Goal: Task Accomplishment & Management: Use online tool/utility

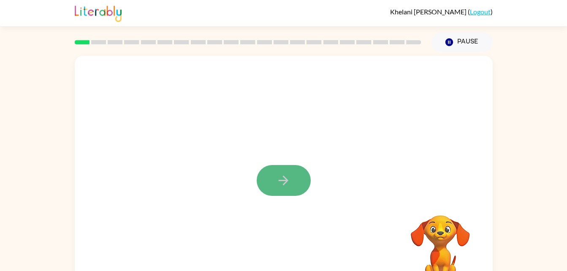
click at [275, 170] on button "button" at bounding box center [284, 180] width 54 height 31
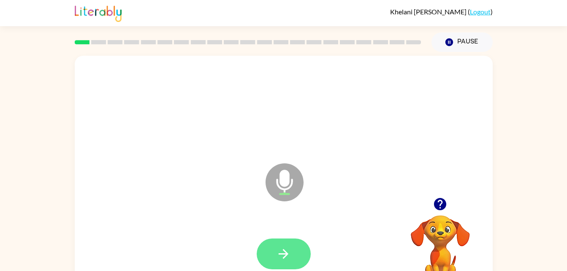
click at [293, 253] on button "button" at bounding box center [284, 254] width 54 height 31
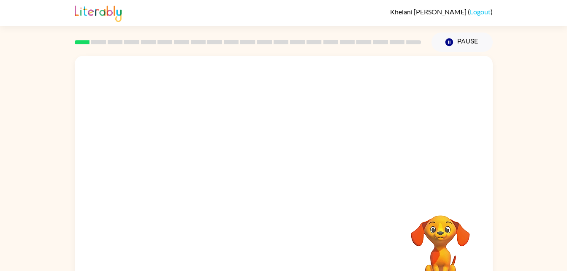
drag, startPoint x: 292, startPoint y: 251, endPoint x: 527, endPoint y: 177, distance: 246.3
click at [527, 177] on div "Your browser must support playing .mp4 files to use Literably. Please try using…" at bounding box center [283, 174] width 567 height 245
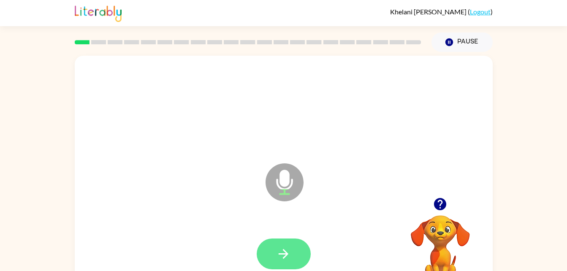
click at [292, 245] on button "button" at bounding box center [284, 254] width 54 height 31
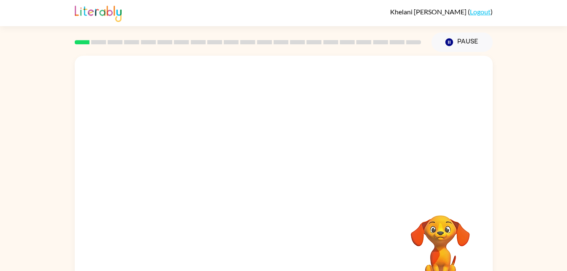
click at [307, 238] on div at bounding box center [283, 254] width 401 height 69
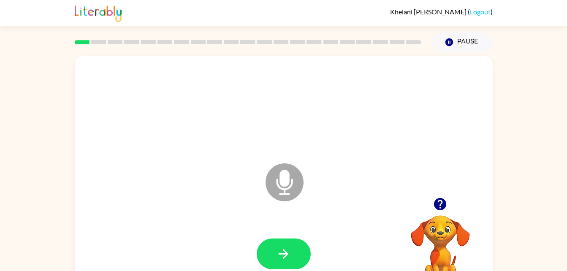
drag, startPoint x: 307, startPoint y: 238, endPoint x: 248, endPoint y: 229, distance: 59.8
click at [248, 229] on div at bounding box center [283, 254] width 401 height 69
click at [295, 260] on button "button" at bounding box center [284, 254] width 54 height 31
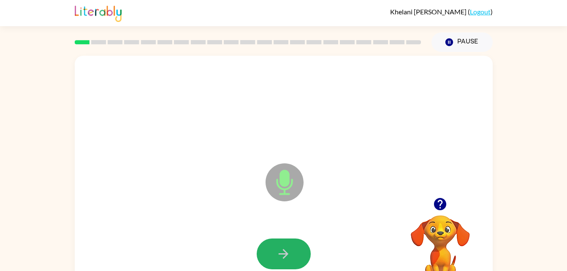
click at [297, 255] on button "button" at bounding box center [284, 254] width 54 height 31
drag, startPoint x: 297, startPoint y: 255, endPoint x: 198, endPoint y: 217, distance: 106.3
click at [198, 217] on div "Microphone The Microphone is here when it is your turn to talk" at bounding box center [284, 176] width 418 height 241
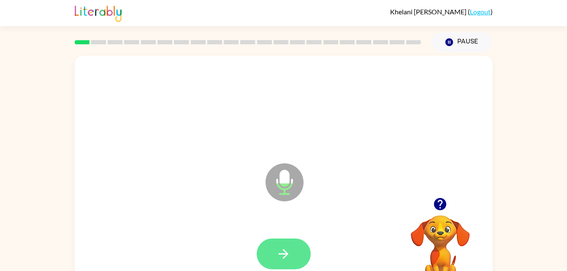
click at [277, 253] on icon "button" at bounding box center [283, 254] width 15 height 15
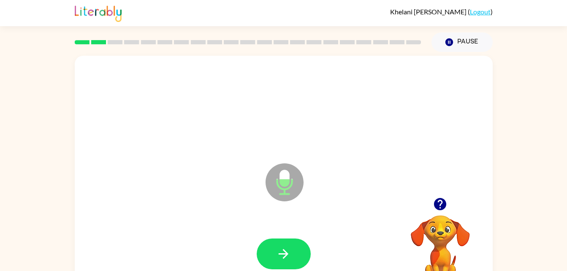
click at [343, 169] on icon "Microphone The Microphone is here when it is your turn to talk" at bounding box center [327, 192] width 127 height 63
click at [289, 244] on button "button" at bounding box center [284, 254] width 54 height 31
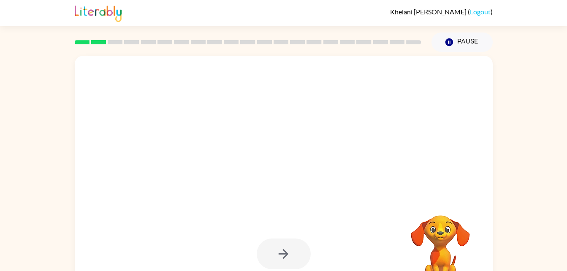
click at [289, 244] on div at bounding box center [284, 254] width 54 height 31
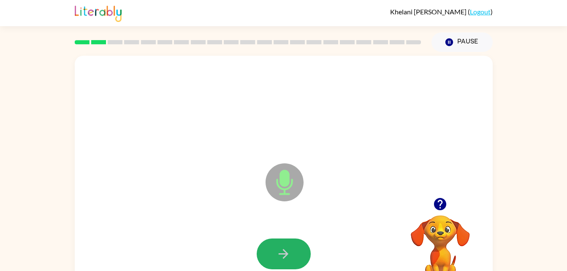
click at [289, 244] on button "button" at bounding box center [284, 254] width 54 height 31
click at [286, 254] on icon "button" at bounding box center [284, 254] width 10 height 10
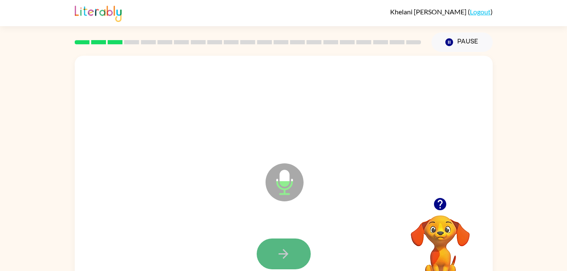
click at [281, 248] on icon "button" at bounding box center [283, 254] width 15 height 15
click at [281, 244] on button "button" at bounding box center [284, 254] width 54 height 31
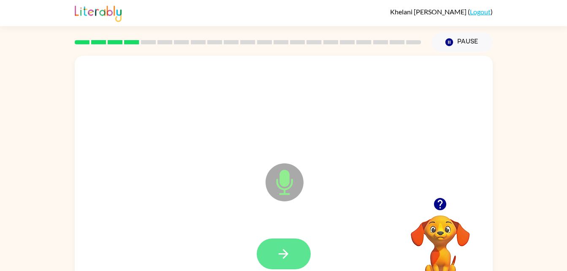
click at [277, 249] on icon "button" at bounding box center [283, 254] width 15 height 15
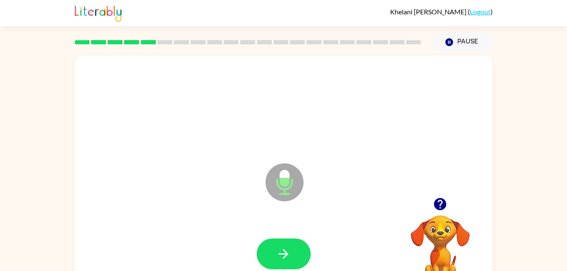
drag, startPoint x: 277, startPoint y: 248, endPoint x: 204, endPoint y: 221, distance: 77.9
click at [204, 221] on div at bounding box center [283, 254] width 401 height 69
click at [275, 253] on button "button" at bounding box center [284, 254] width 54 height 31
click at [257, 255] on button "button" at bounding box center [284, 254] width 54 height 31
click at [257, 255] on div at bounding box center [284, 254] width 54 height 31
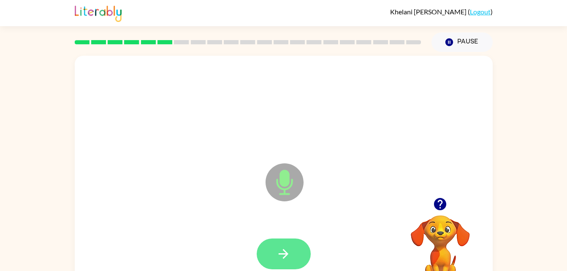
click at [273, 247] on button "button" at bounding box center [284, 254] width 54 height 31
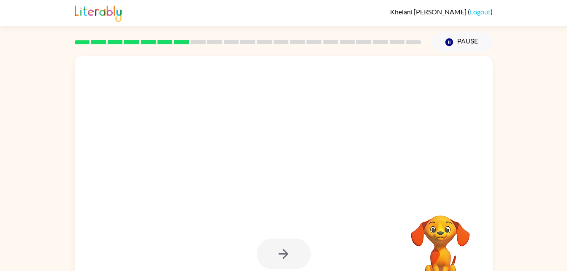
click at [273, 247] on div at bounding box center [284, 254] width 54 height 31
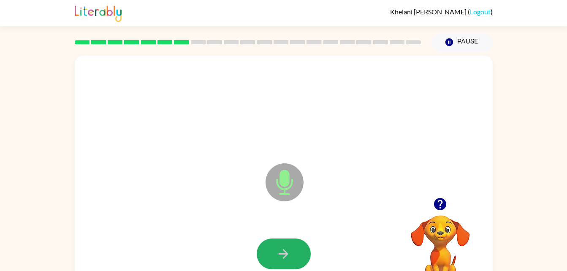
click at [273, 247] on button "button" at bounding box center [284, 254] width 54 height 31
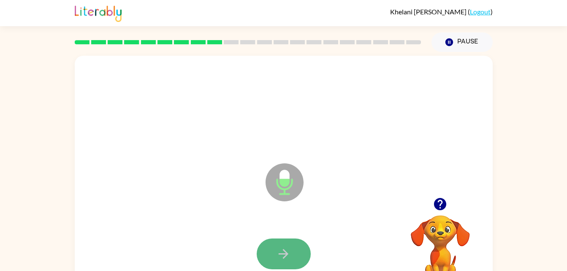
click at [274, 250] on button "button" at bounding box center [284, 254] width 54 height 31
click at [293, 256] on button "button" at bounding box center [284, 254] width 54 height 31
click at [286, 253] on icon "button" at bounding box center [284, 254] width 10 height 10
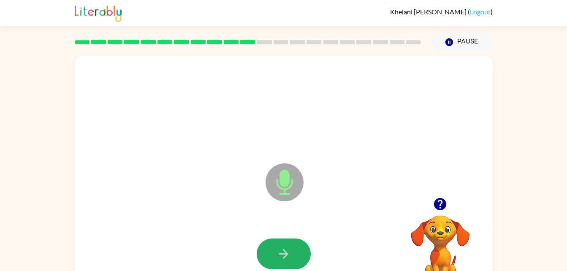
click at [286, 253] on icon "button" at bounding box center [284, 254] width 10 height 10
click at [288, 243] on button "button" at bounding box center [284, 254] width 54 height 31
click at [279, 262] on button "button" at bounding box center [284, 254] width 54 height 31
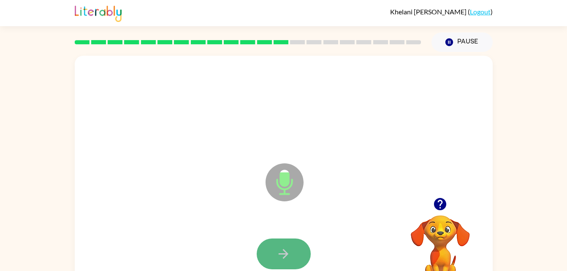
click at [296, 263] on button "button" at bounding box center [284, 254] width 54 height 31
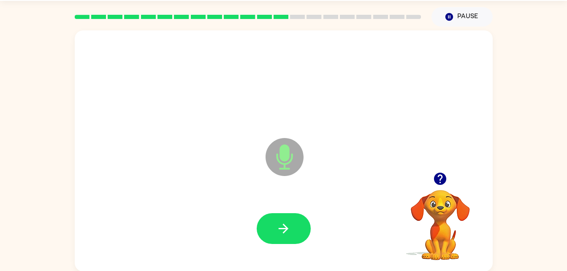
scroll to position [26, 0]
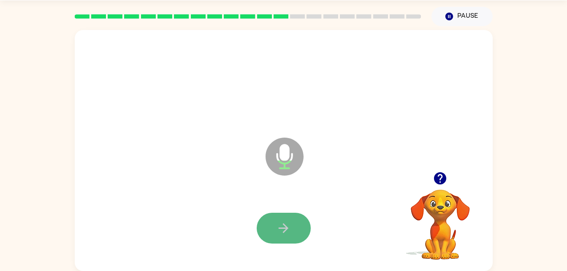
click at [282, 224] on icon "button" at bounding box center [283, 228] width 15 height 15
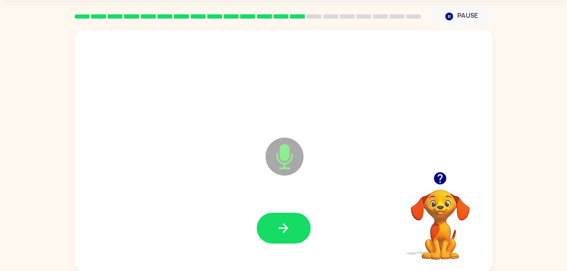
click at [282, 224] on icon "button" at bounding box center [283, 228] width 15 height 15
click at [282, 225] on icon "button" at bounding box center [283, 228] width 15 height 15
click at [287, 231] on icon "button" at bounding box center [283, 228] width 15 height 15
click at [438, 180] on icon "button" at bounding box center [440, 178] width 12 height 12
click at [293, 226] on button "button" at bounding box center [284, 228] width 54 height 31
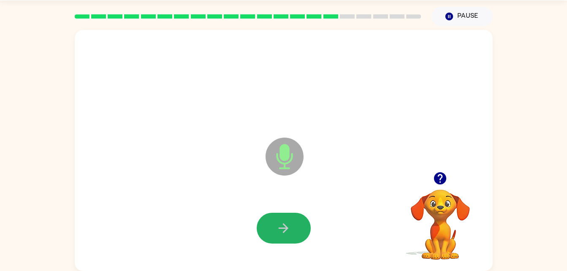
click at [293, 226] on button "button" at bounding box center [284, 228] width 54 height 31
click at [438, 176] on icon "button" at bounding box center [440, 178] width 15 height 15
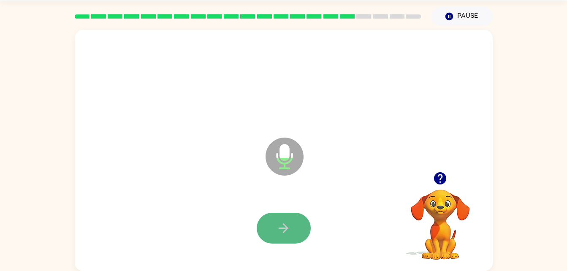
click at [302, 217] on button "button" at bounding box center [284, 228] width 54 height 31
click at [449, 172] on div at bounding box center [440, 179] width 84 height 22
click at [439, 179] on icon "button" at bounding box center [440, 178] width 12 height 12
click at [285, 220] on button "button" at bounding box center [284, 228] width 54 height 31
click at [272, 218] on button "button" at bounding box center [284, 228] width 54 height 31
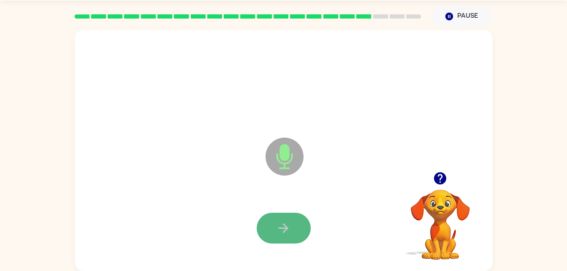
click at [290, 225] on icon "button" at bounding box center [283, 228] width 15 height 15
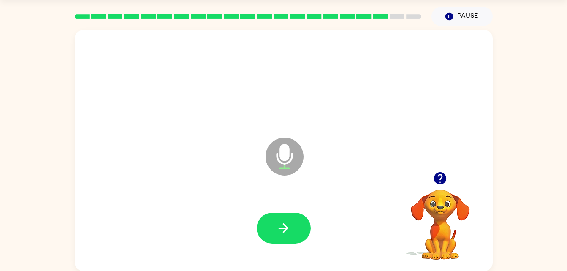
drag, startPoint x: 288, startPoint y: 225, endPoint x: 203, endPoint y: 104, distance: 148.2
click at [203, 104] on div at bounding box center [283, 81] width 401 height 69
click at [431, 211] on video "Your browser must support playing .mp4 files to use Literably. Please try using…" at bounding box center [440, 219] width 84 height 84
click at [285, 229] on icon "button" at bounding box center [283, 228] width 15 height 15
click at [302, 222] on button "button" at bounding box center [284, 228] width 54 height 31
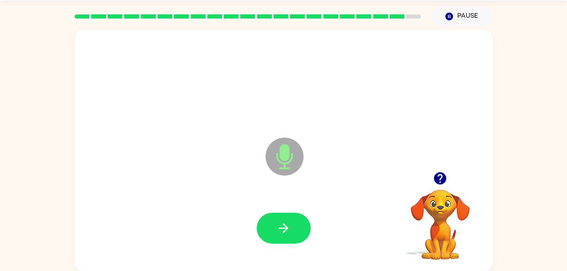
drag, startPoint x: 302, startPoint y: 222, endPoint x: 254, endPoint y: 198, distance: 53.3
click at [254, 198] on div at bounding box center [283, 228] width 401 height 69
click at [278, 227] on icon "button" at bounding box center [283, 228] width 15 height 15
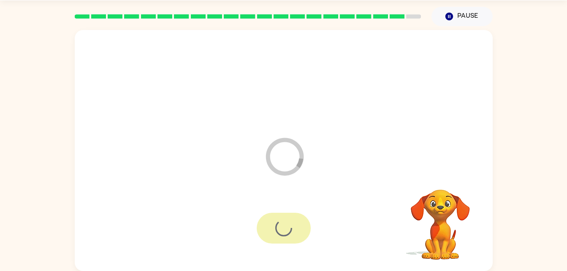
scroll to position [11, 0]
